Goal: Information Seeking & Learning: Find specific fact

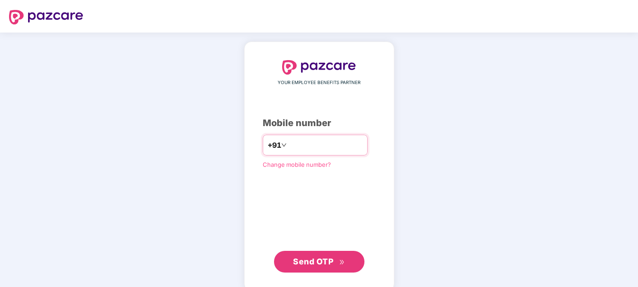
click at [315, 141] on input "number" at bounding box center [326, 145] width 74 height 14
type input "**********"
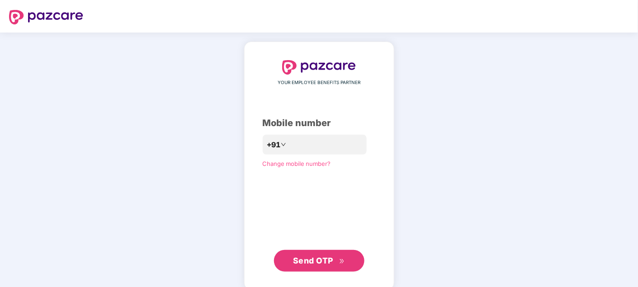
click at [263, 221] on div "**********" at bounding box center [319, 166] width 113 height 212
click at [319, 262] on span "Send OTP" at bounding box center [313, 261] width 40 height 10
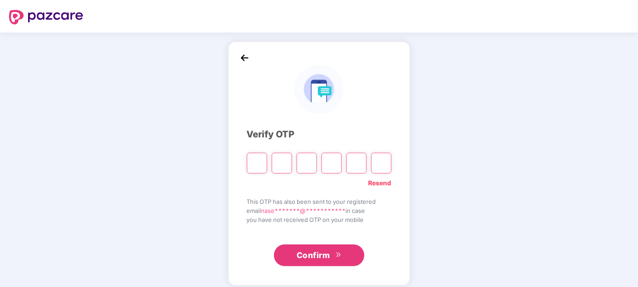
type input "*"
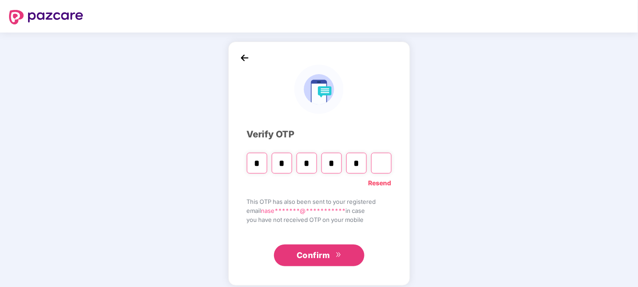
type input "*"
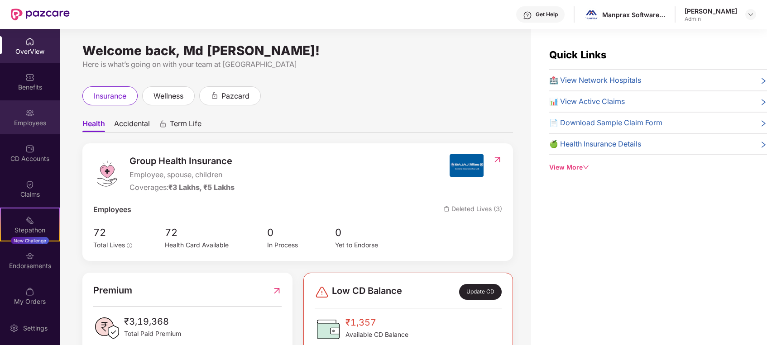
click at [30, 119] on div "Employees" at bounding box center [30, 123] width 60 height 9
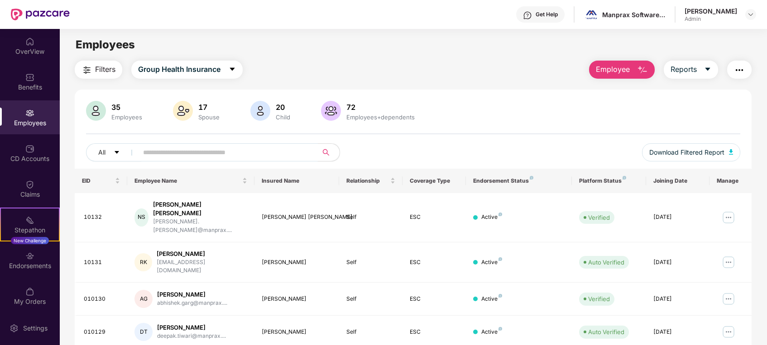
click at [210, 149] on input "text" at bounding box center [224, 153] width 162 height 14
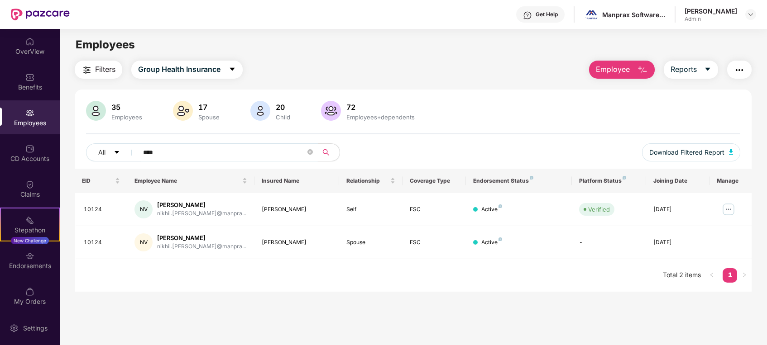
type input "****"
click at [132, 285] on div "EID Employee Name Insured Name Relationship Coverage Type Endorsement Status Pl…" at bounding box center [413, 230] width 677 height 123
drag, startPoint x: 261, startPoint y: 241, endPoint x: 278, endPoint y: 243, distance: 17.4
click at [278, 243] on td "[PERSON_NAME]" at bounding box center [296, 242] width 85 height 33
copy div "[PERSON_NAME]"
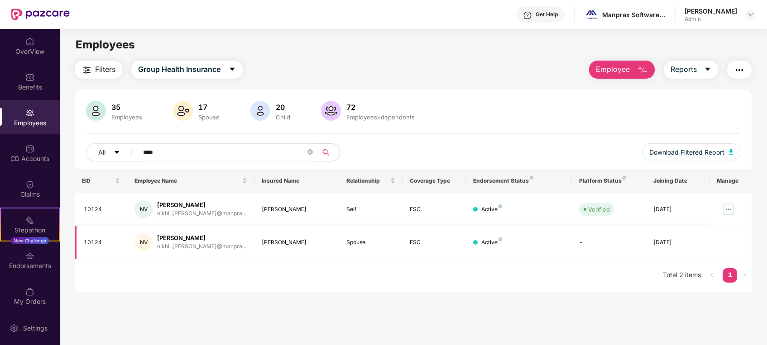
click at [299, 247] on td "[PERSON_NAME]" at bounding box center [296, 242] width 85 height 33
drag, startPoint x: 304, startPoint y: 242, endPoint x: 262, endPoint y: 239, distance: 41.7
click at [262, 239] on div "[PERSON_NAME]" at bounding box center [297, 242] width 70 height 9
copy div "[PERSON_NAME]"
drag, startPoint x: 258, startPoint y: 208, endPoint x: 301, endPoint y: 209, distance: 43.0
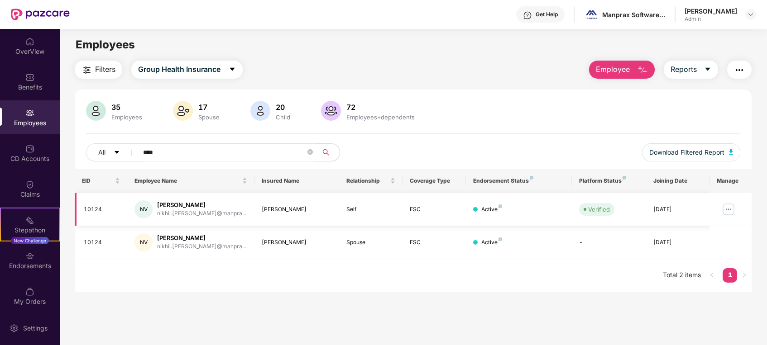
click at [301, 209] on td "[PERSON_NAME]" at bounding box center [296, 209] width 85 height 33
copy div "[PERSON_NAME]"
